Goal: Transaction & Acquisition: Book appointment/travel/reservation

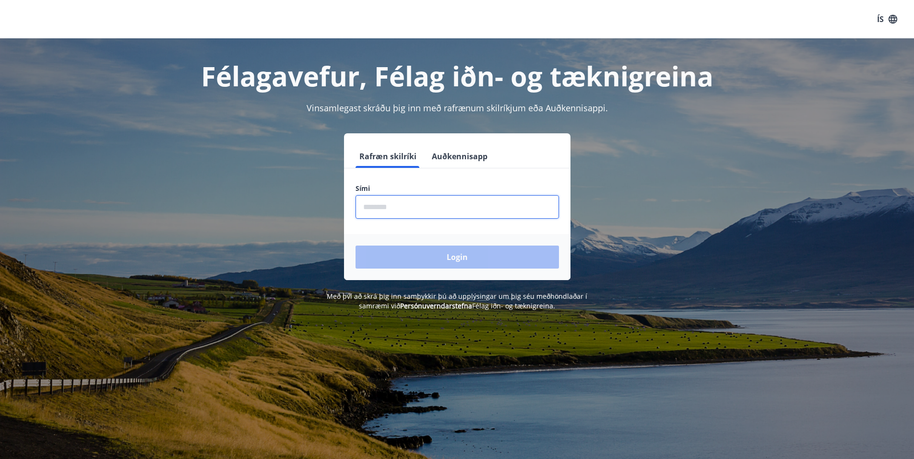
click at [393, 209] on input "phone" at bounding box center [458, 207] width 204 height 24
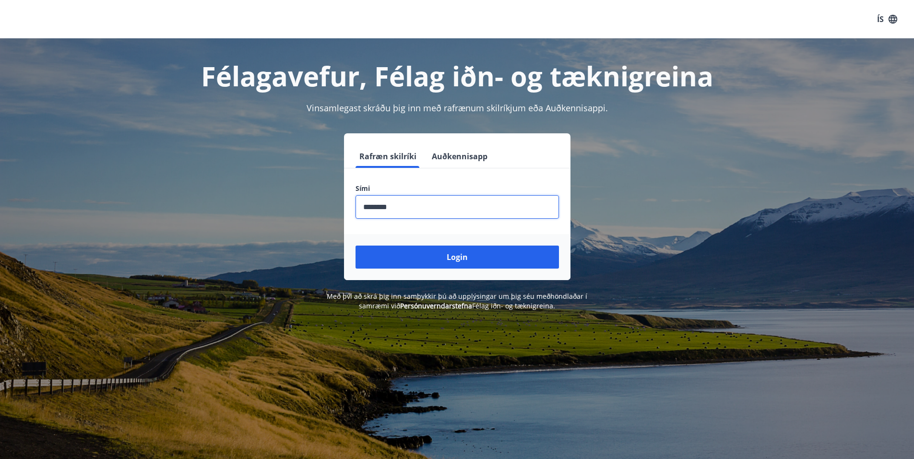
type input "********"
click at [356, 246] on button "Login" at bounding box center [458, 257] width 204 height 23
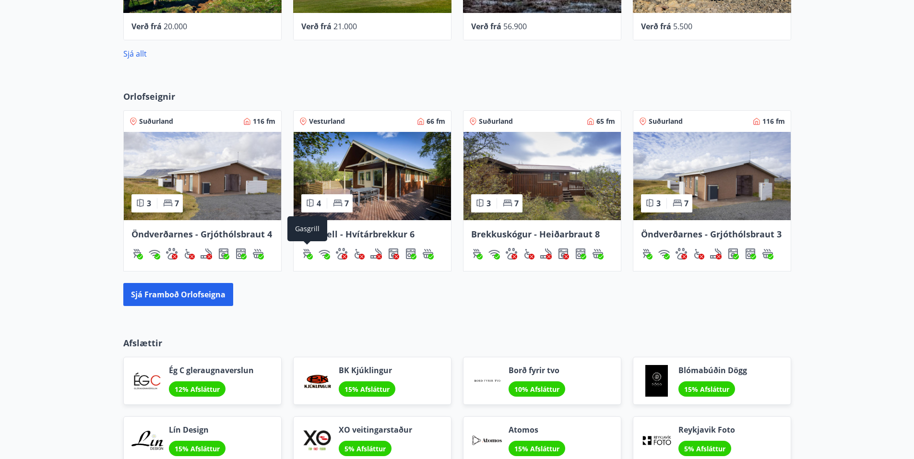
scroll to position [576, 0]
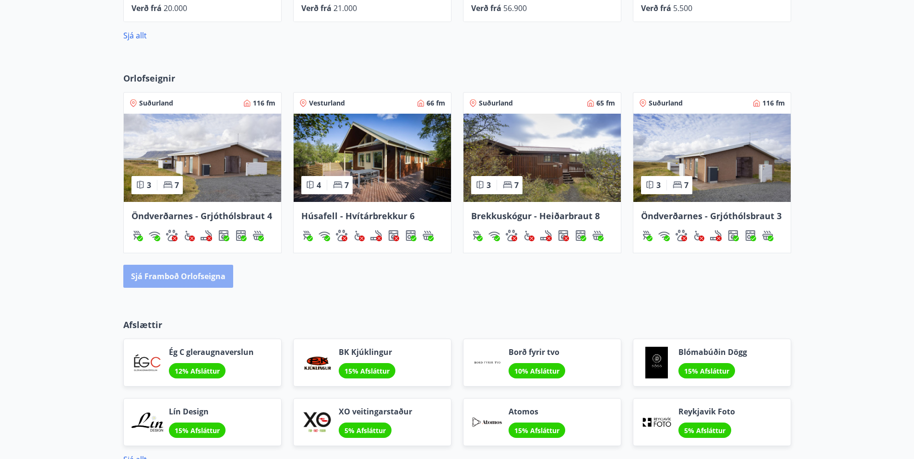
click at [201, 272] on button "Sjá framboð orlofseigna" at bounding box center [178, 276] width 110 height 23
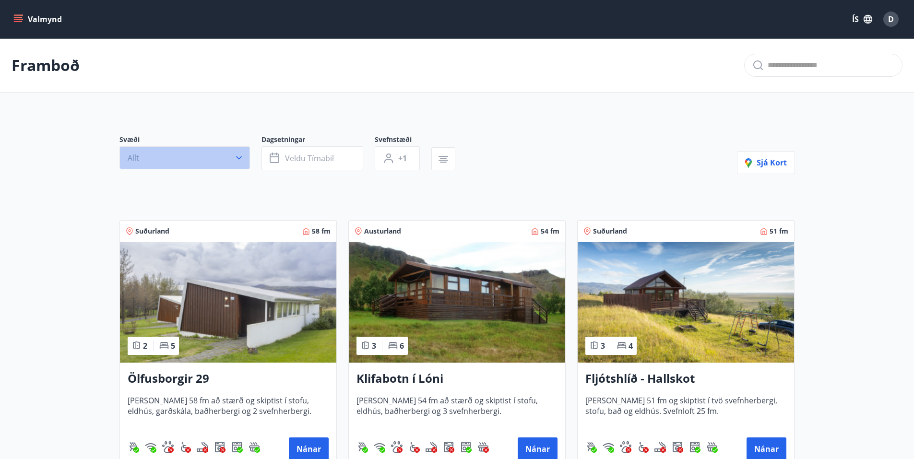
click at [236, 157] on icon "button" at bounding box center [239, 157] width 6 height 3
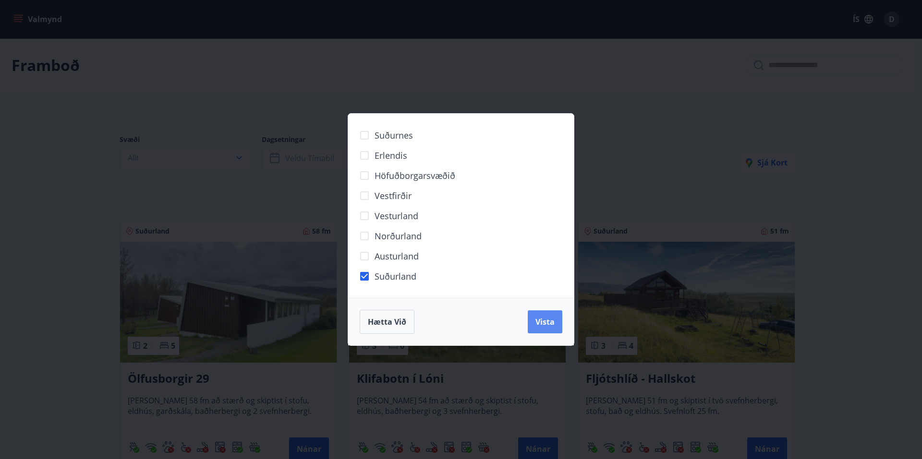
click at [545, 321] on span "Vista" at bounding box center [544, 322] width 19 height 11
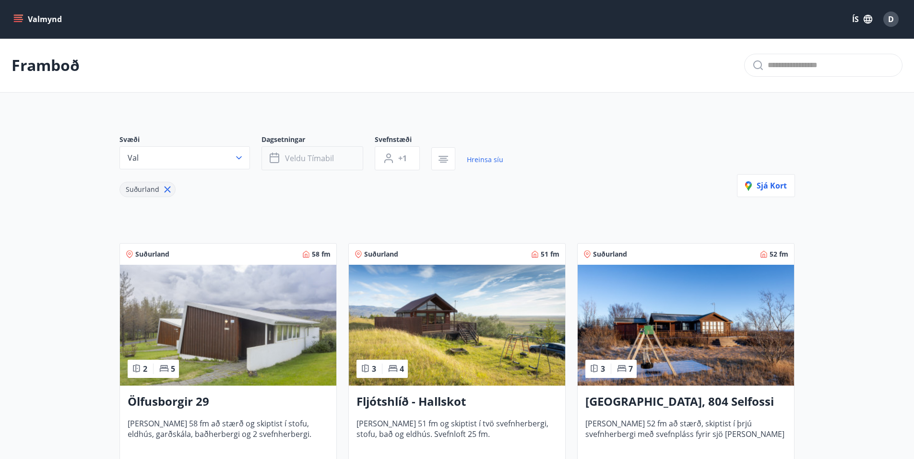
click at [279, 156] on icon "button" at bounding box center [275, 159] width 10 height 10
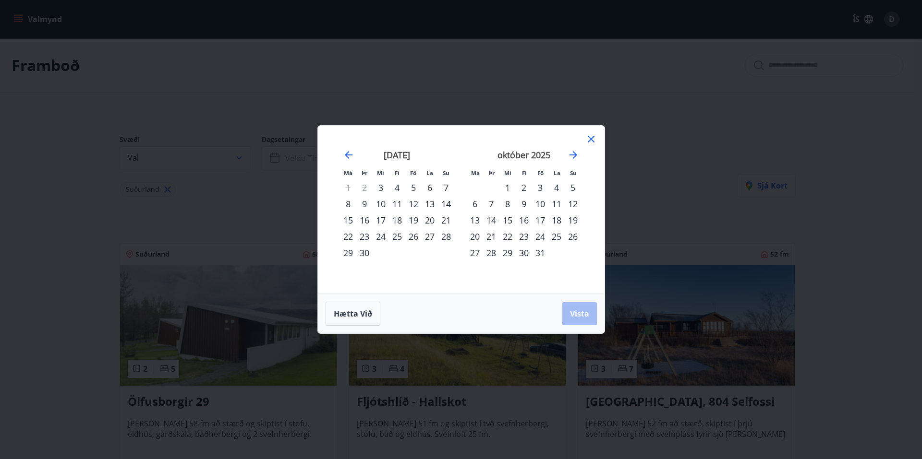
click at [542, 185] on div "3" at bounding box center [540, 188] width 16 height 16
click at [476, 205] on div "6" at bounding box center [475, 204] width 16 height 16
click at [561, 318] on div "Hætta við Vista" at bounding box center [460, 314] width 271 height 24
click at [577, 312] on span "Vista" at bounding box center [579, 314] width 19 height 11
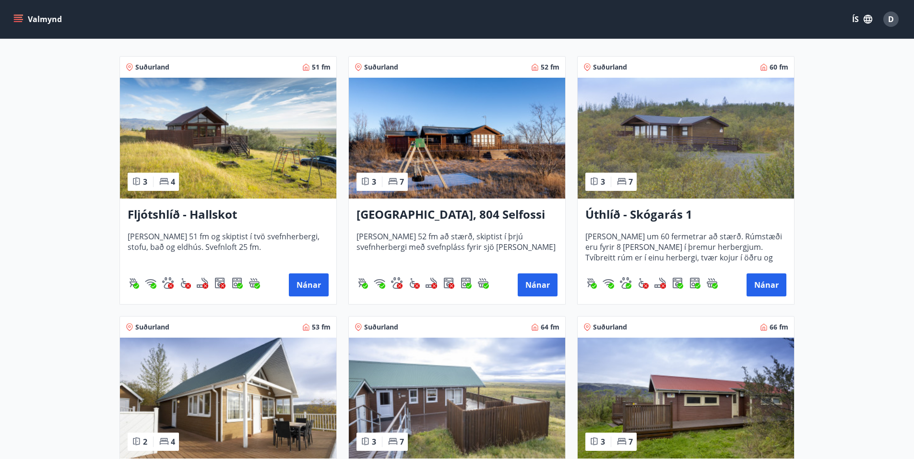
scroll to position [180, 0]
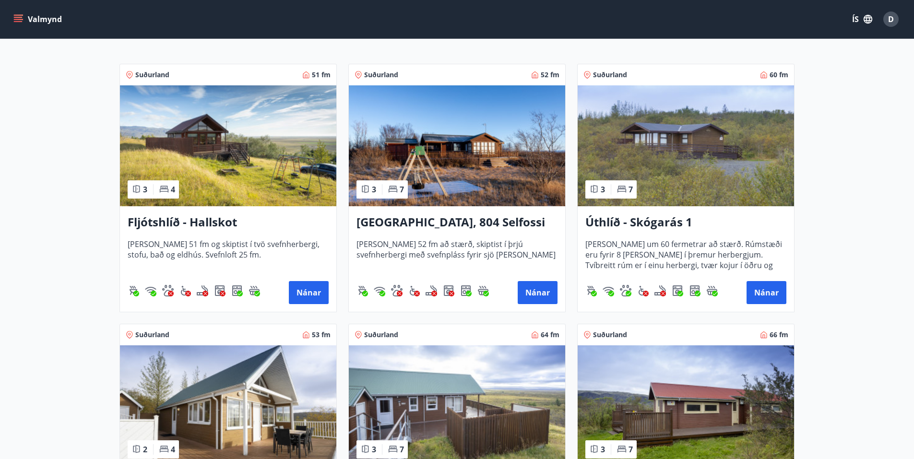
drag, startPoint x: 211, startPoint y: 219, endPoint x: 151, endPoint y: 224, distance: 60.7
click at [151, 224] on h3 "Fljótshlíð - Hallskot" at bounding box center [228, 222] width 201 height 17
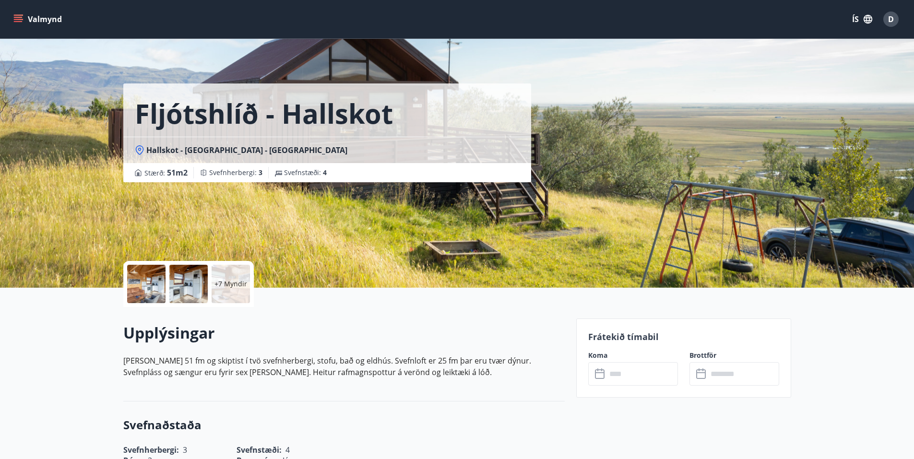
click at [227, 280] on p "+7 Myndir" at bounding box center [231, 284] width 33 height 10
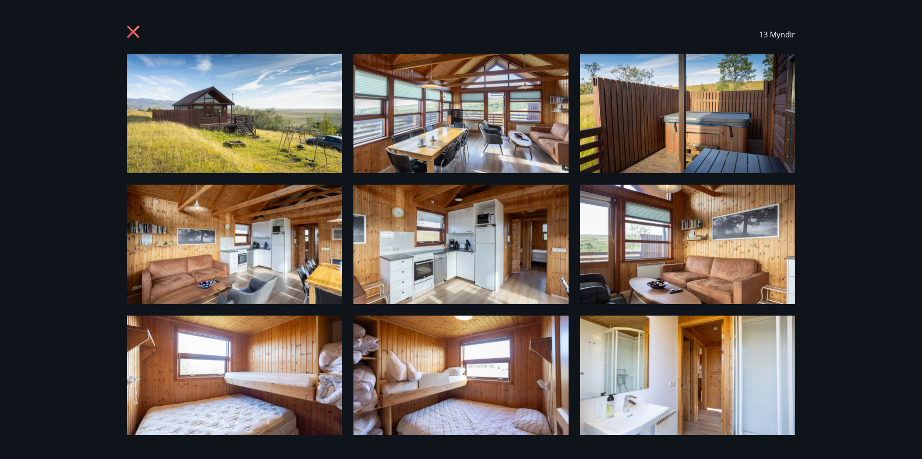
click at [431, 122] on img at bounding box center [460, 114] width 215 height 120
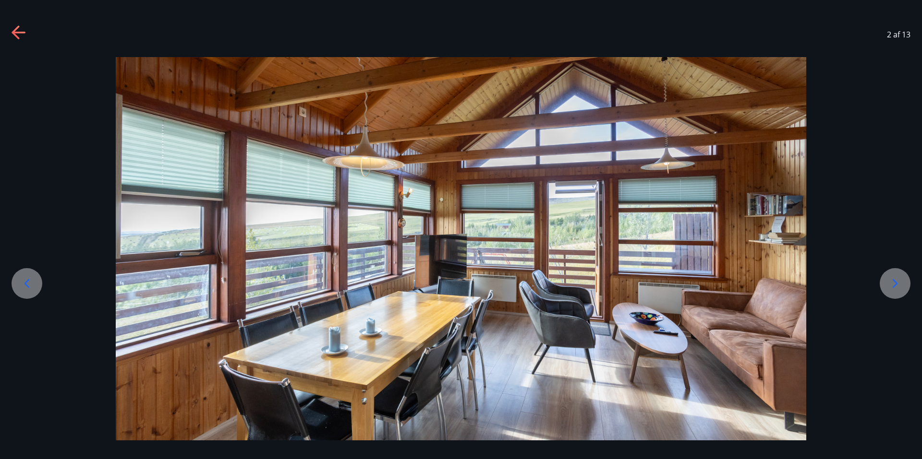
click at [897, 281] on icon at bounding box center [894, 283] width 15 height 15
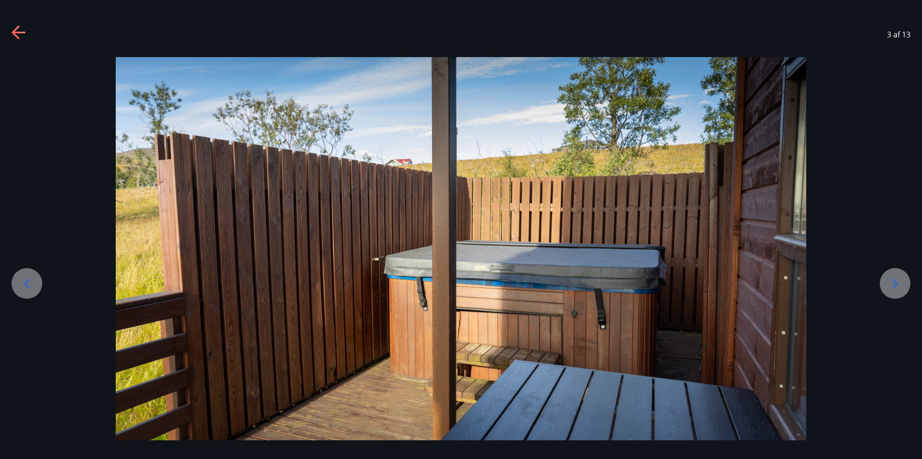
click at [897, 281] on icon at bounding box center [894, 283] width 15 height 15
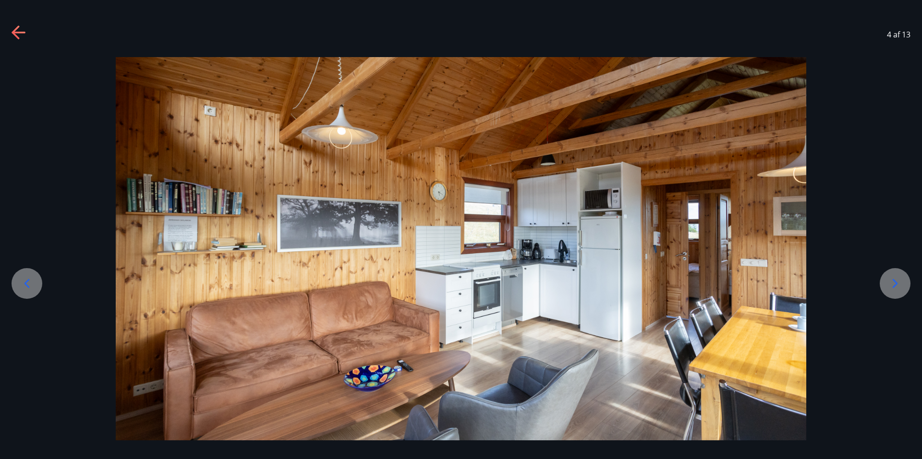
click at [899, 276] on icon at bounding box center [894, 283] width 15 height 15
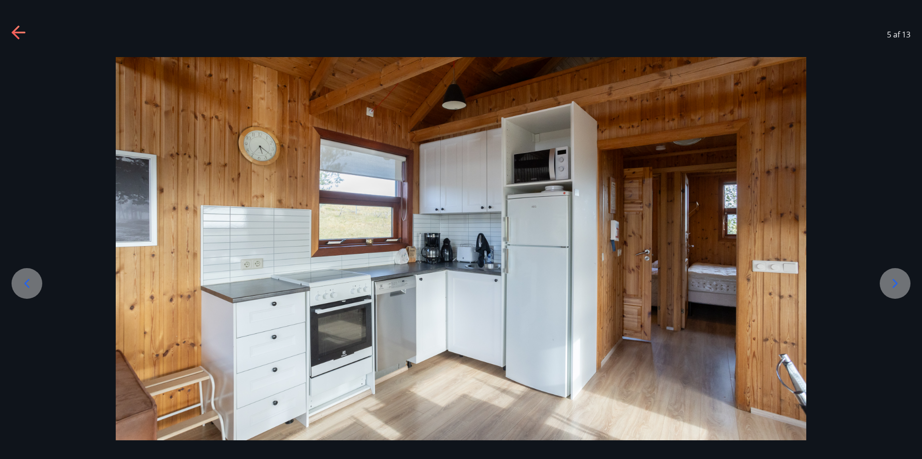
click at [897, 279] on icon at bounding box center [894, 283] width 15 height 15
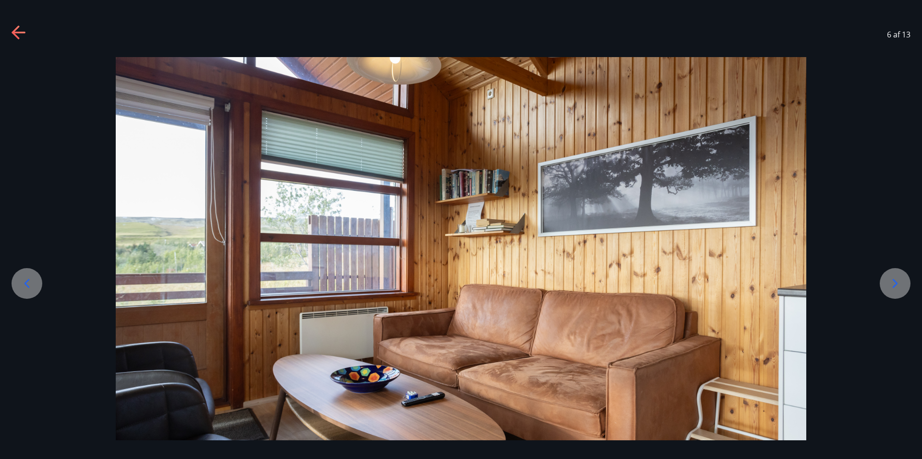
click at [897, 279] on icon at bounding box center [894, 283] width 15 height 15
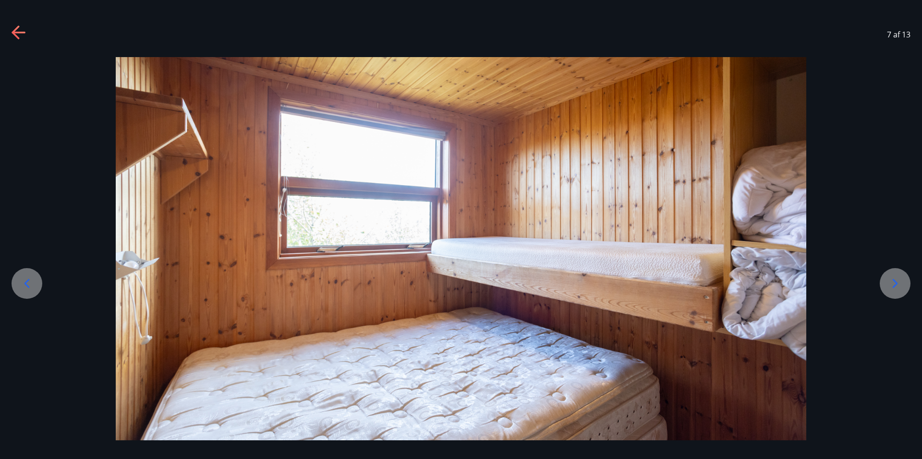
click at [897, 279] on icon at bounding box center [894, 283] width 15 height 15
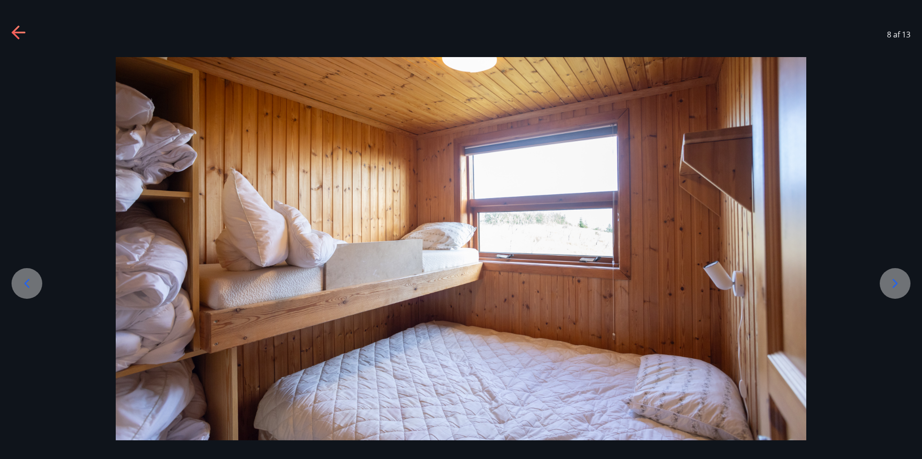
click at [897, 279] on icon at bounding box center [894, 283] width 15 height 15
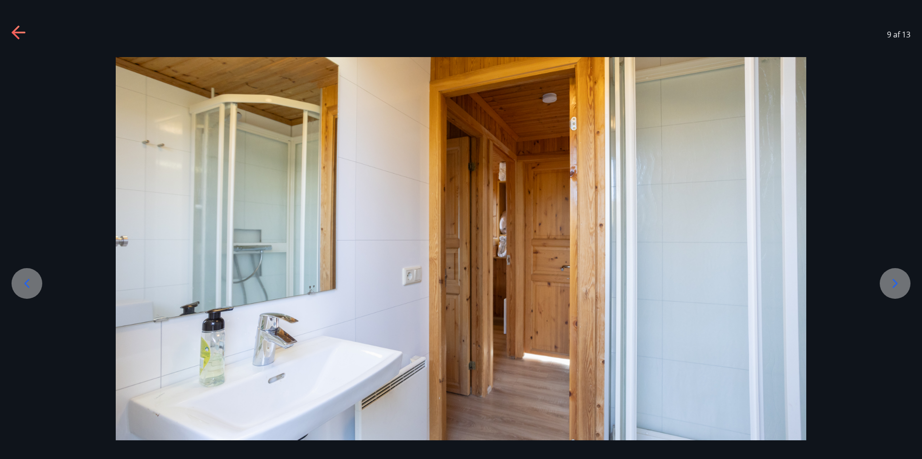
click at [897, 279] on icon at bounding box center [894, 283] width 15 height 15
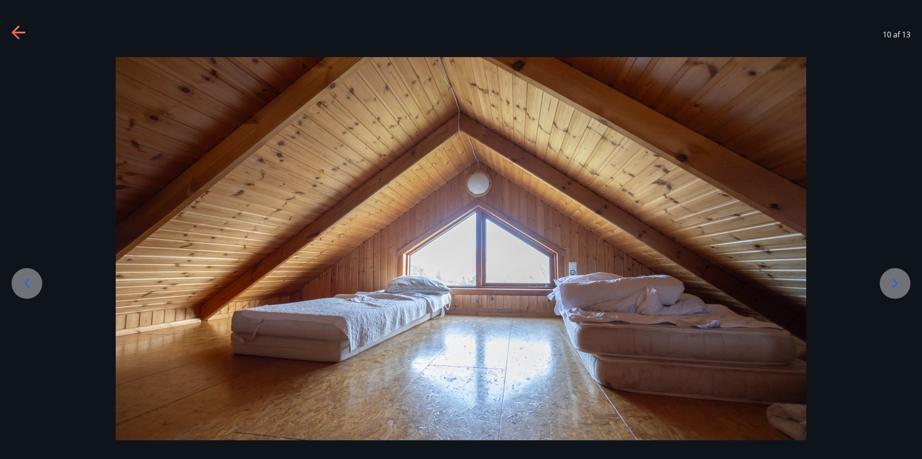
click at [897, 279] on icon at bounding box center [894, 283] width 15 height 15
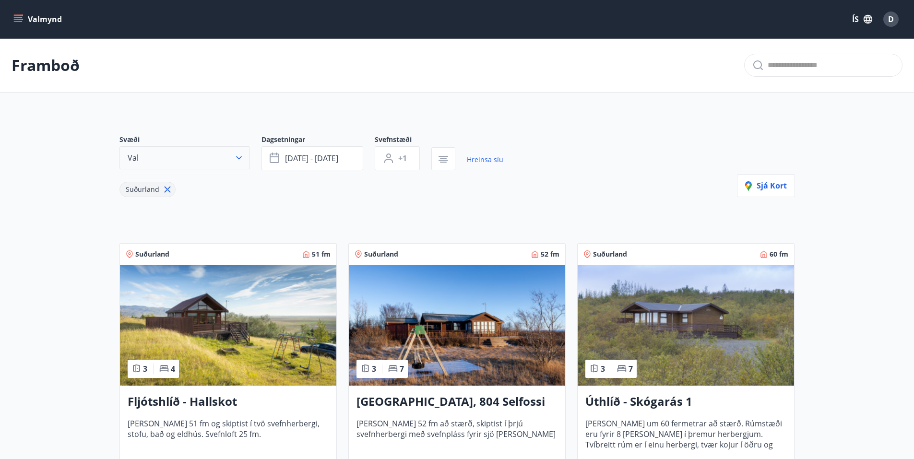
click at [240, 157] on icon "button" at bounding box center [239, 158] width 10 height 10
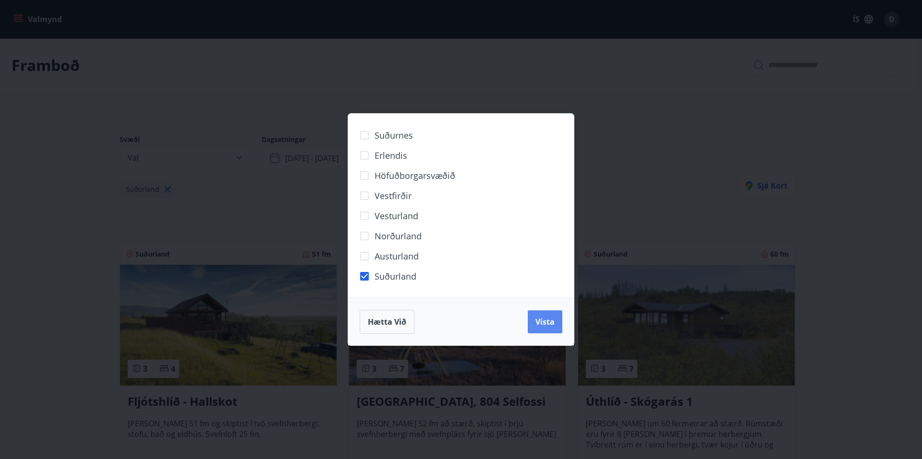
click at [546, 320] on span "Vista" at bounding box center [544, 322] width 19 height 11
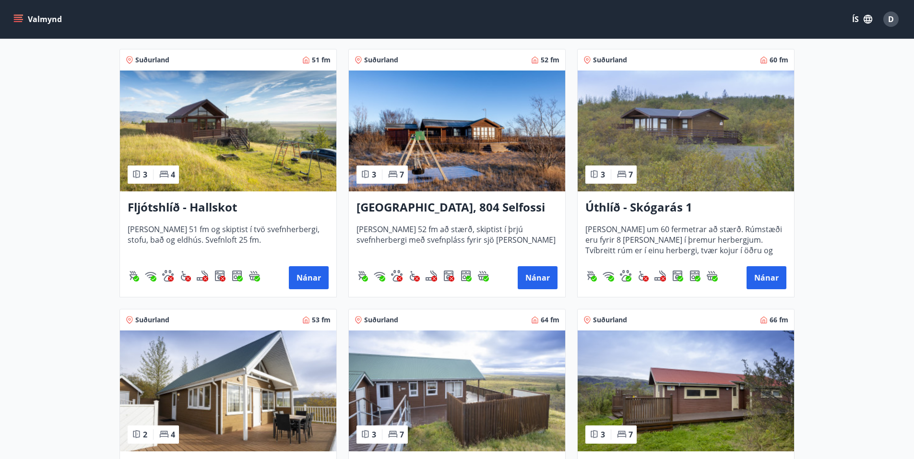
scroll to position [192, 0]
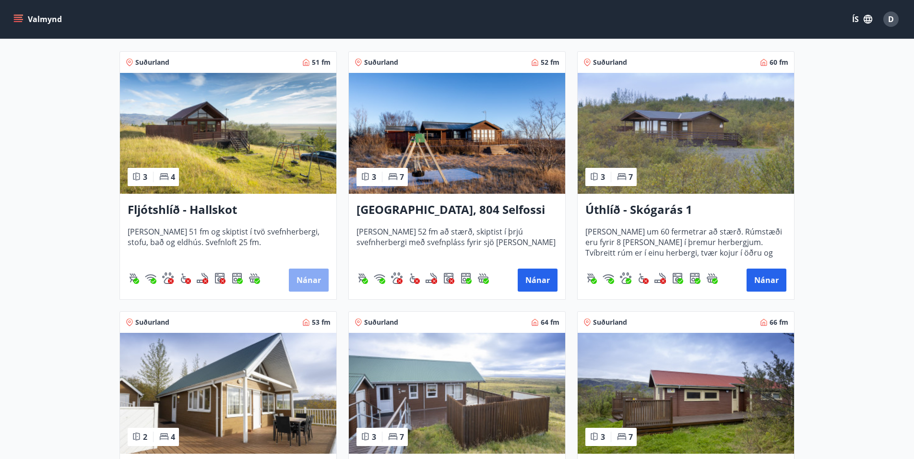
click at [308, 277] on button "Nánar" at bounding box center [309, 280] width 40 height 23
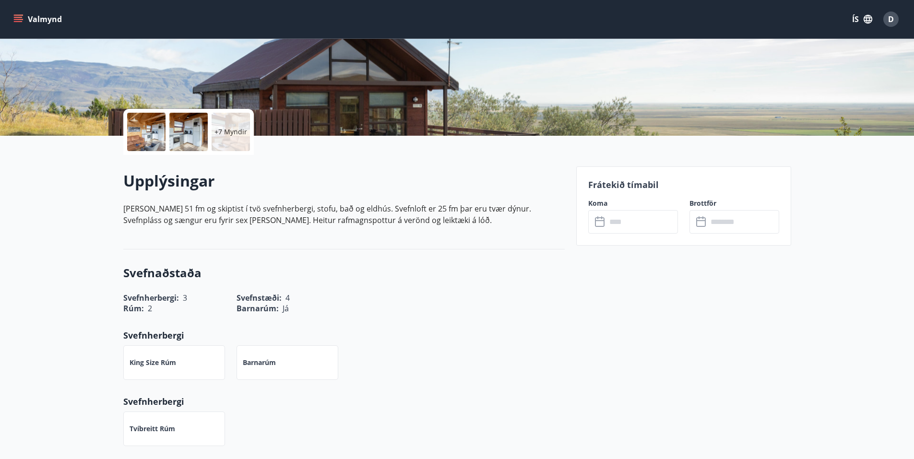
scroll to position [192, 0]
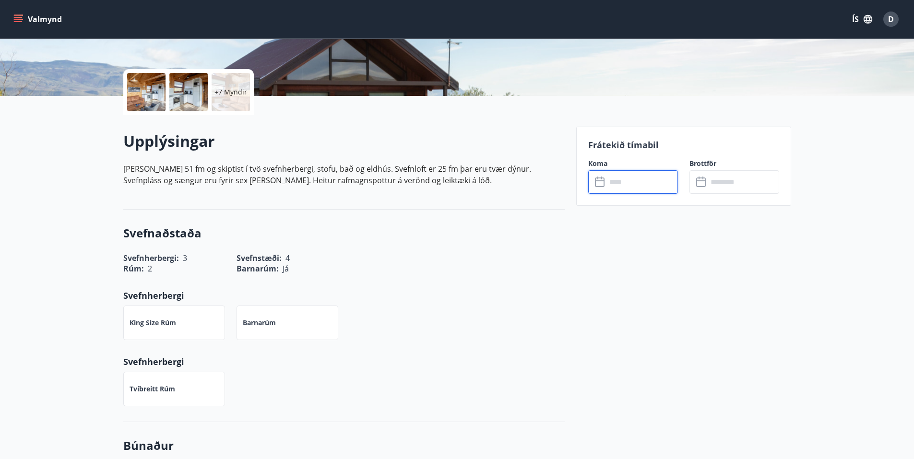
click at [618, 182] on input "text" at bounding box center [643, 182] width 72 height 24
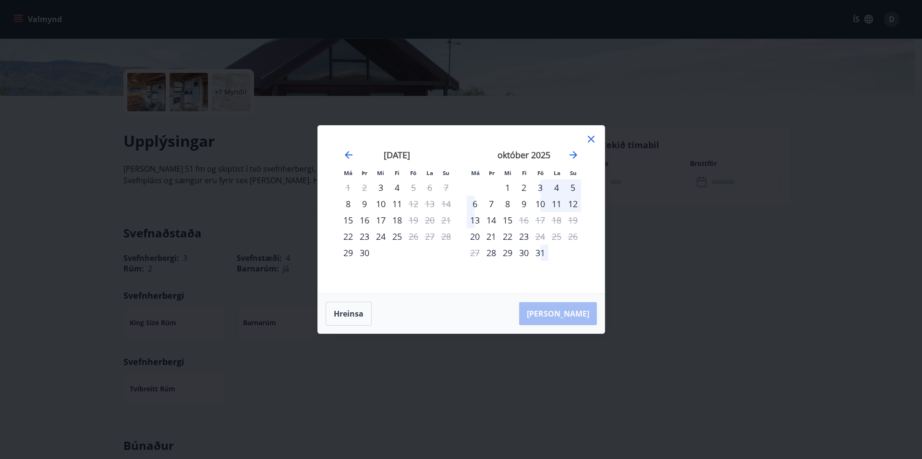
click at [538, 186] on div "3" at bounding box center [540, 188] width 16 height 16
click at [472, 204] on div "6" at bounding box center [475, 204] width 16 height 16
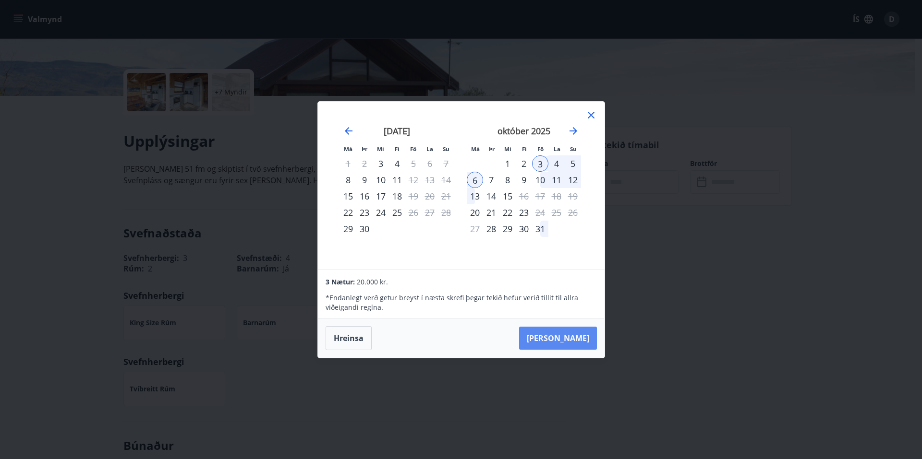
click at [568, 341] on button "[PERSON_NAME]" at bounding box center [558, 338] width 78 height 23
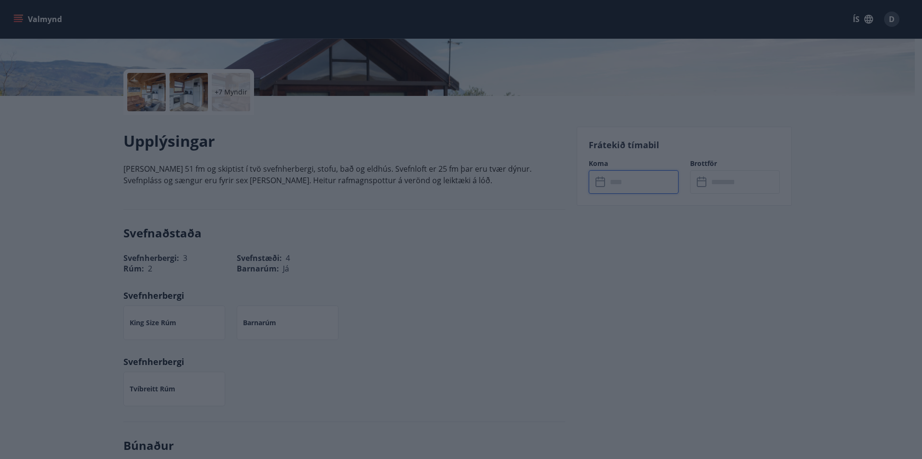
type input "******"
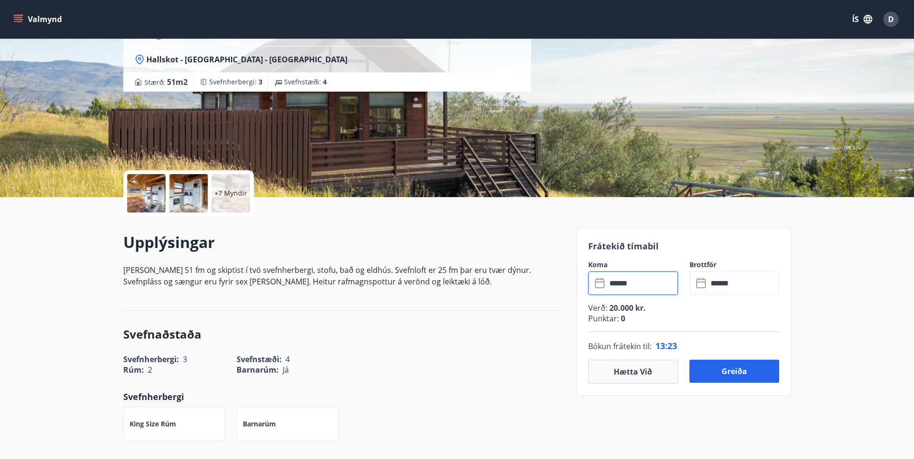
scroll to position [240, 0]
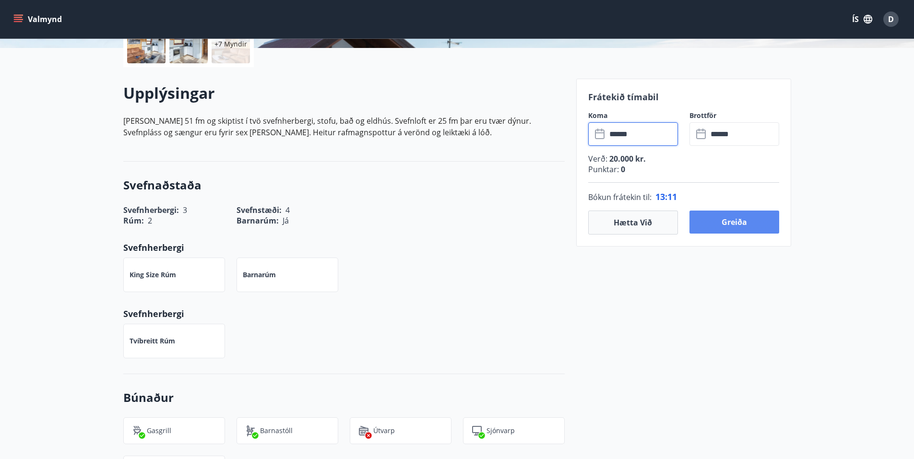
click at [724, 222] on button "Greiða" at bounding box center [735, 222] width 90 height 23
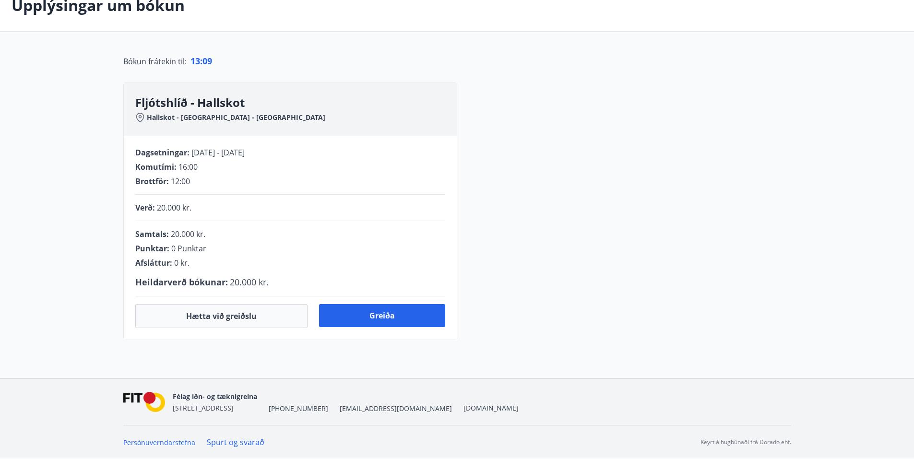
scroll to position [176, 0]
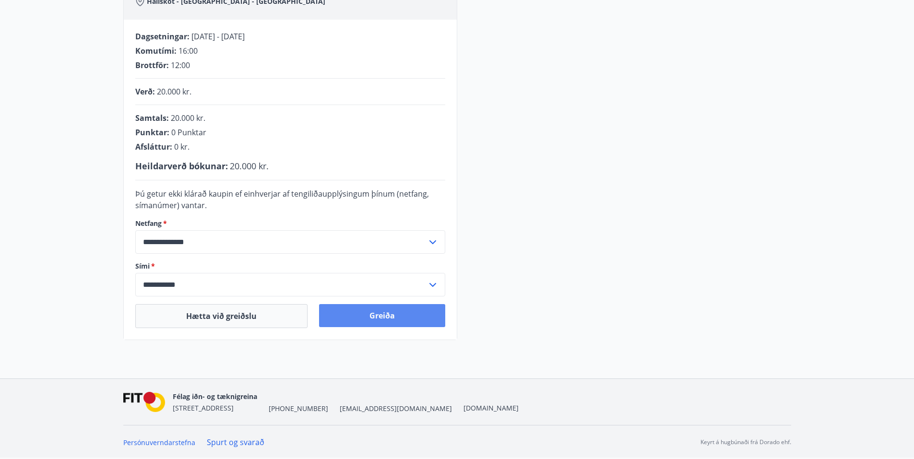
click at [379, 311] on button "Greiða" at bounding box center [382, 315] width 126 height 23
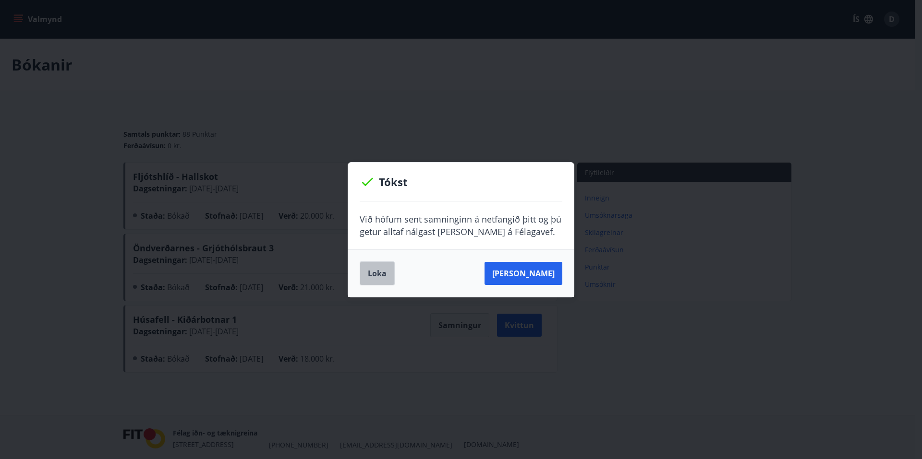
click at [379, 271] on button "Loka" at bounding box center [377, 274] width 35 height 24
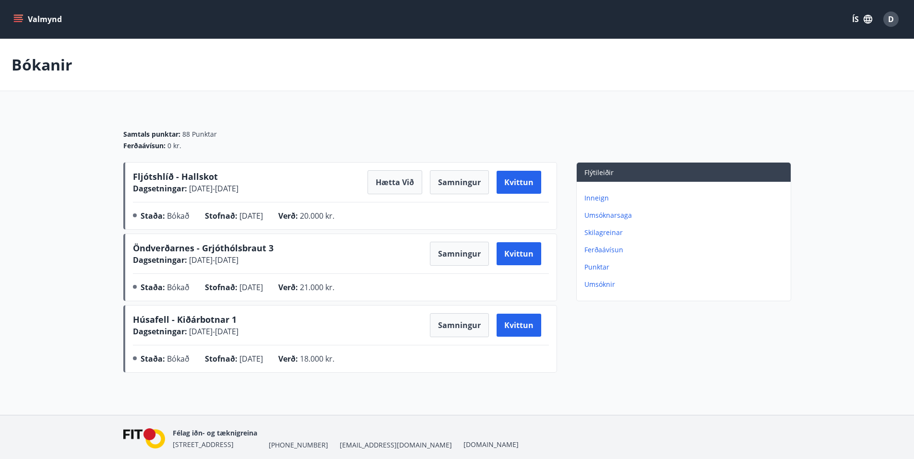
click at [888, 21] on div "D" at bounding box center [891, 19] width 15 height 15
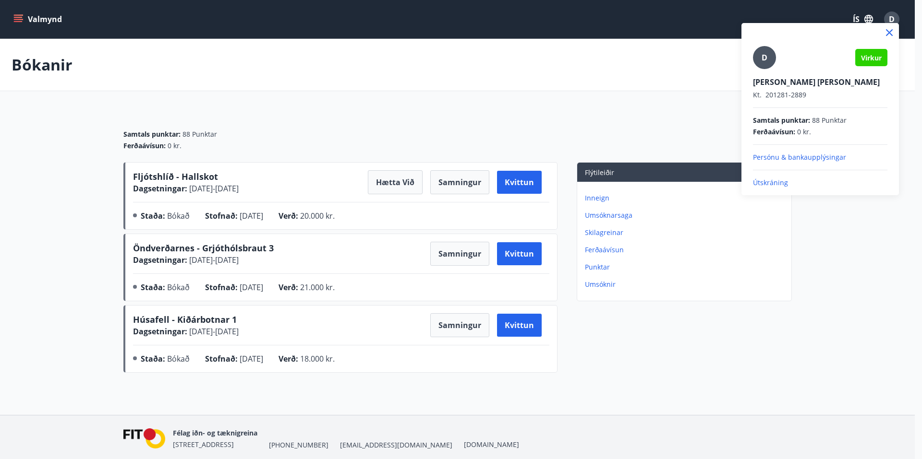
click at [759, 180] on p "Útskráning" at bounding box center [820, 183] width 134 height 10
